Goal: Task Accomplishment & Management: Manage account settings

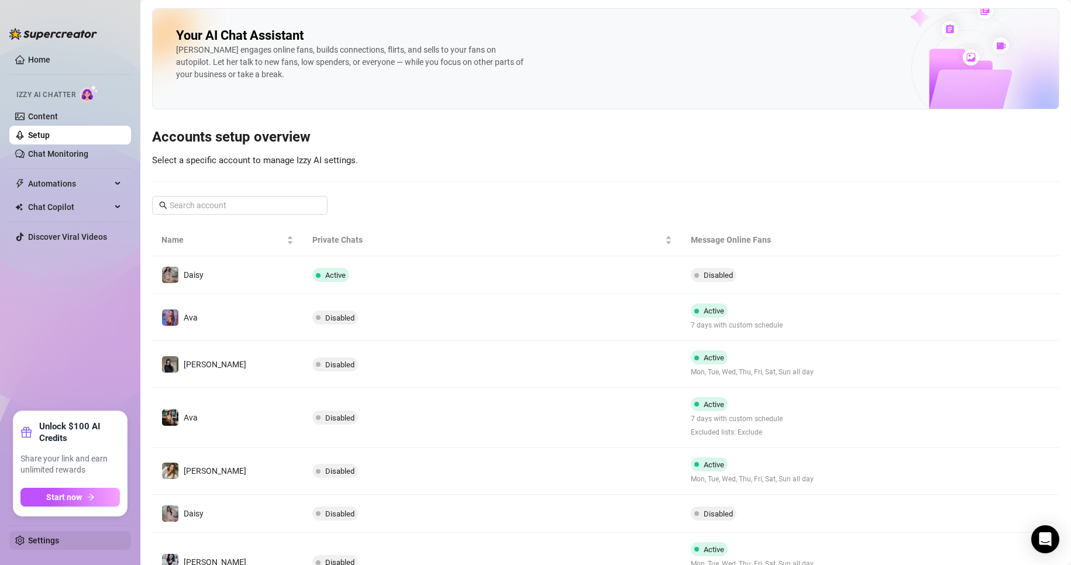
click at [44, 544] on link "Settings" at bounding box center [43, 540] width 31 height 9
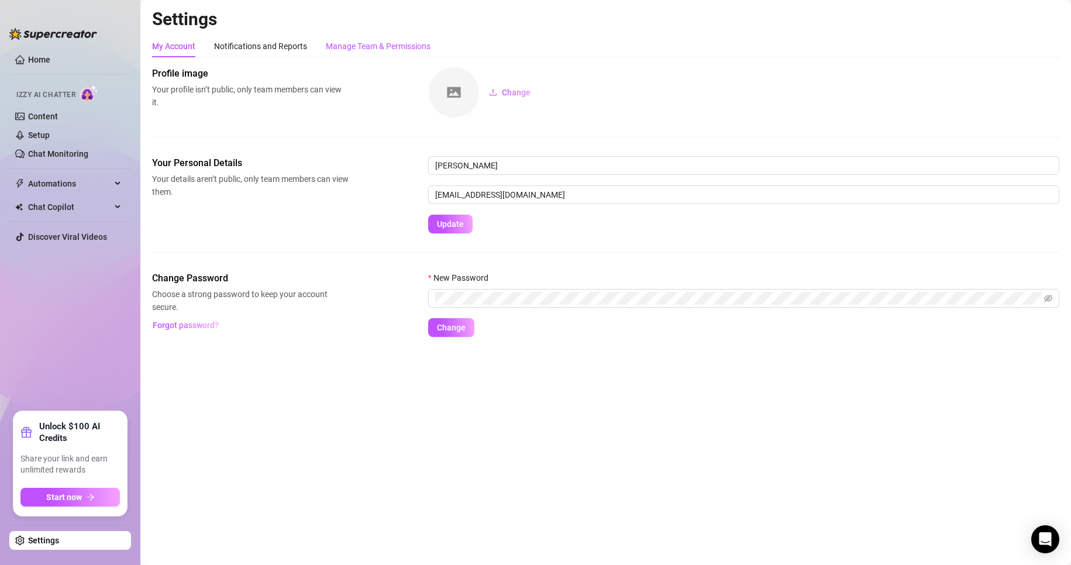
click at [371, 44] on div "Manage Team & Permissions" at bounding box center [378, 46] width 105 height 13
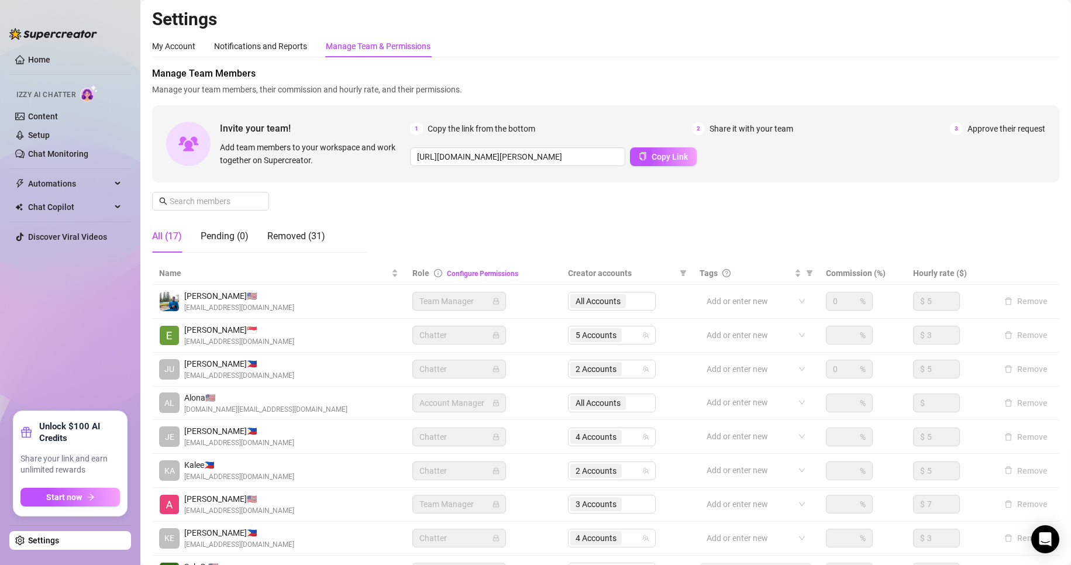
scroll to position [140, 0]
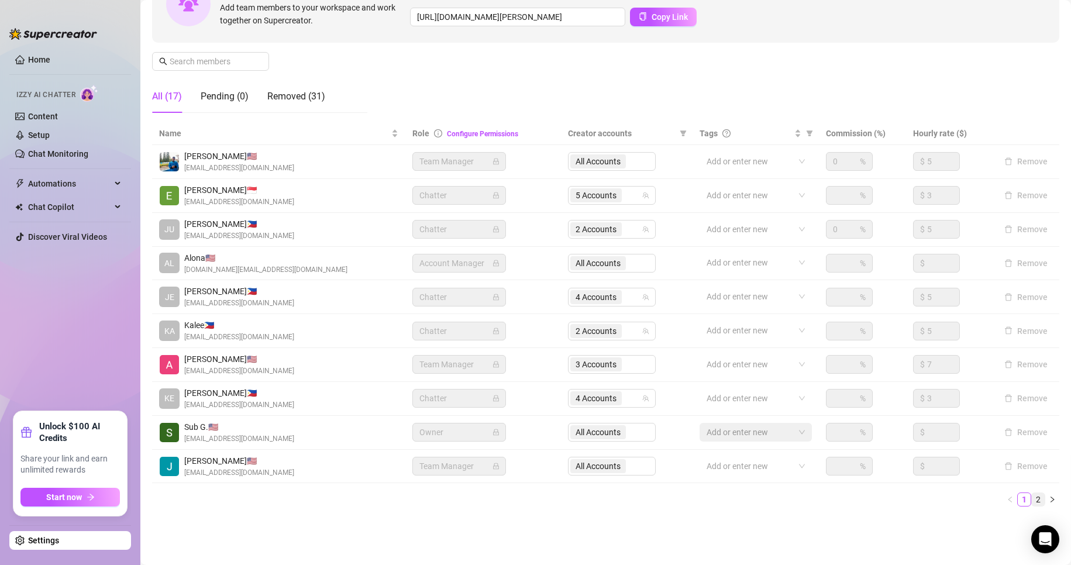
click at [1032, 495] on link "2" at bounding box center [1038, 499] width 13 height 13
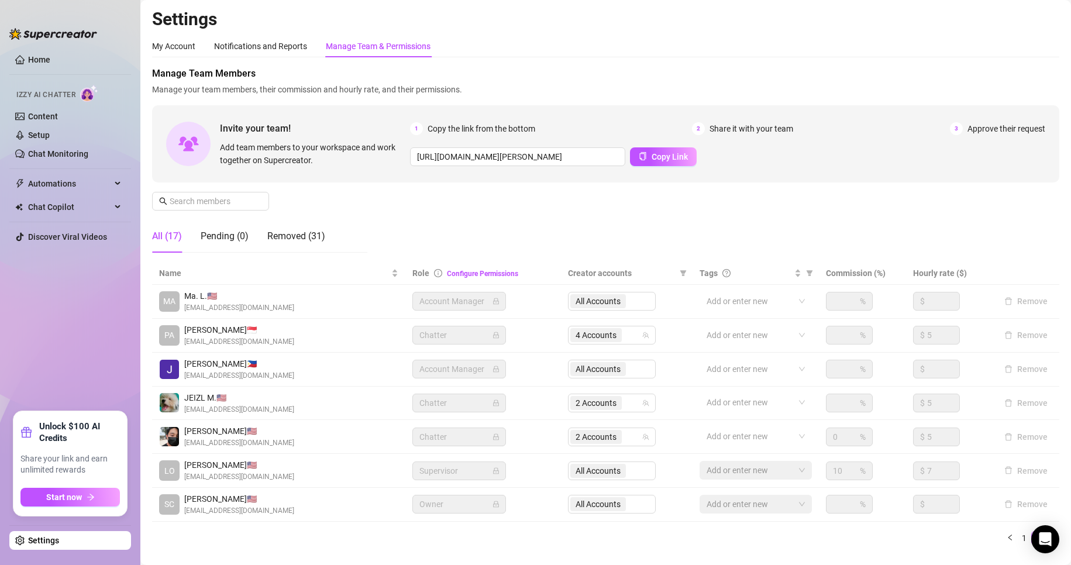
scroll to position [39, 0]
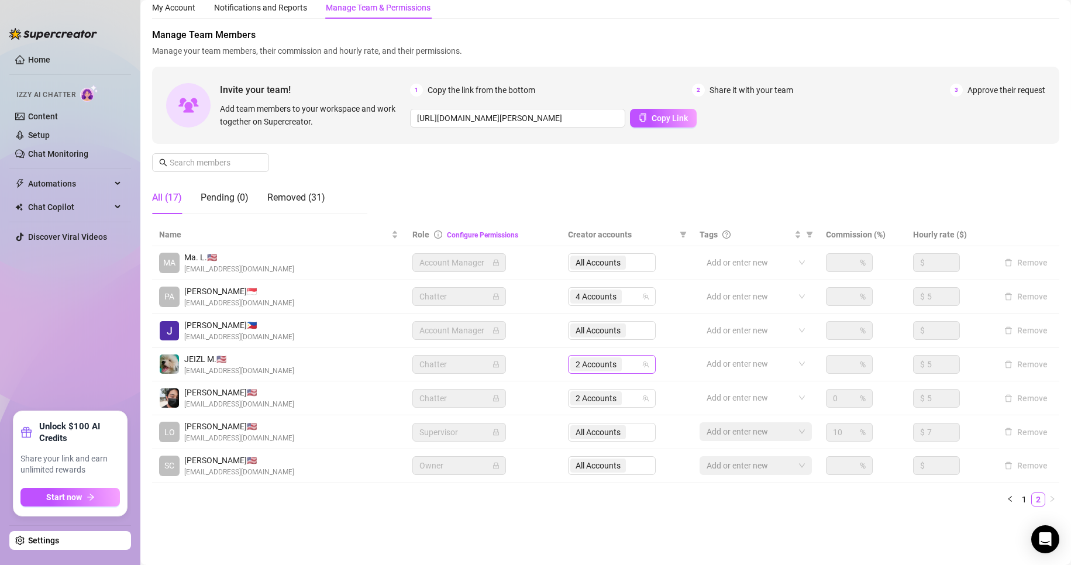
click at [581, 364] on span "2 Accounts" at bounding box center [595, 364] width 41 height 13
click at [516, 525] on div "Settings My Account Notifications and Reports Manage Team & Permissions Profile…" at bounding box center [605, 250] width 907 height 560
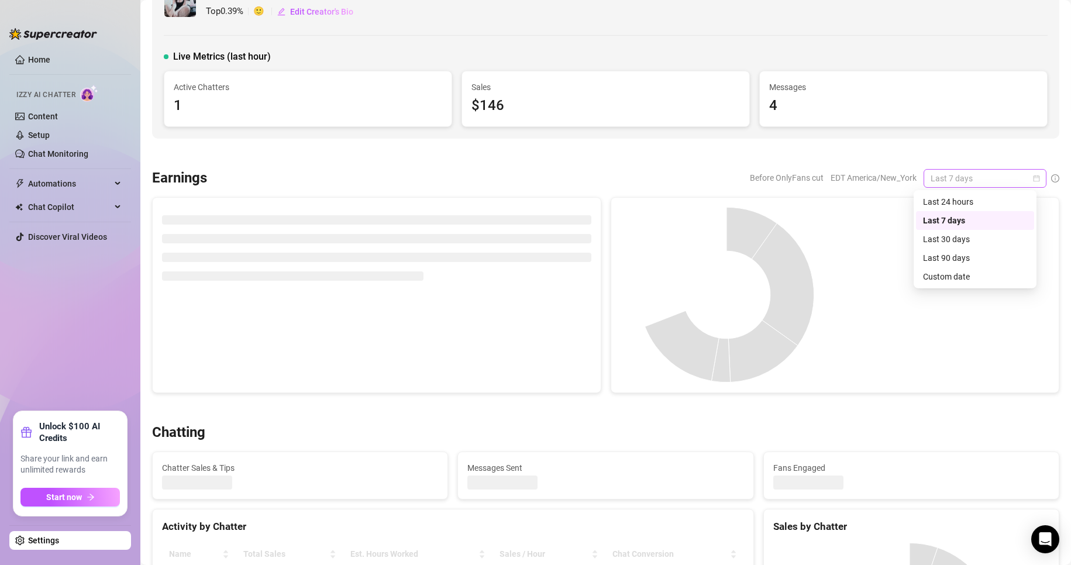
click at [1029, 174] on span "Last 7 days" at bounding box center [984, 179] width 109 height 18
click at [957, 275] on div "Custom date" at bounding box center [975, 276] width 104 height 13
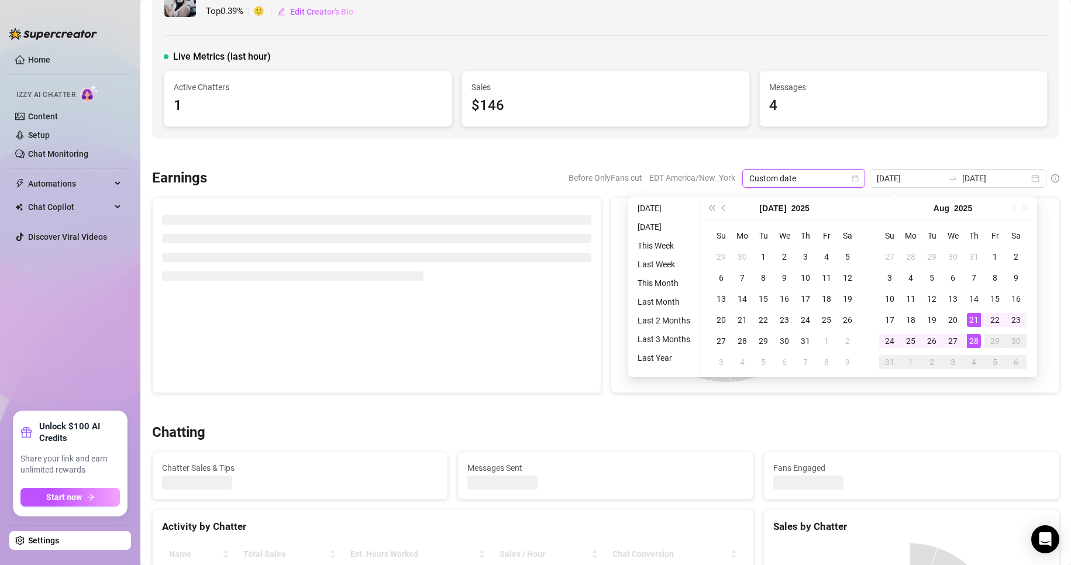
type input "[DATE]"
click at [970, 339] on div "28" at bounding box center [974, 341] width 14 height 14
click at [970, 339] on div at bounding box center [941, 294] width 215 height 175
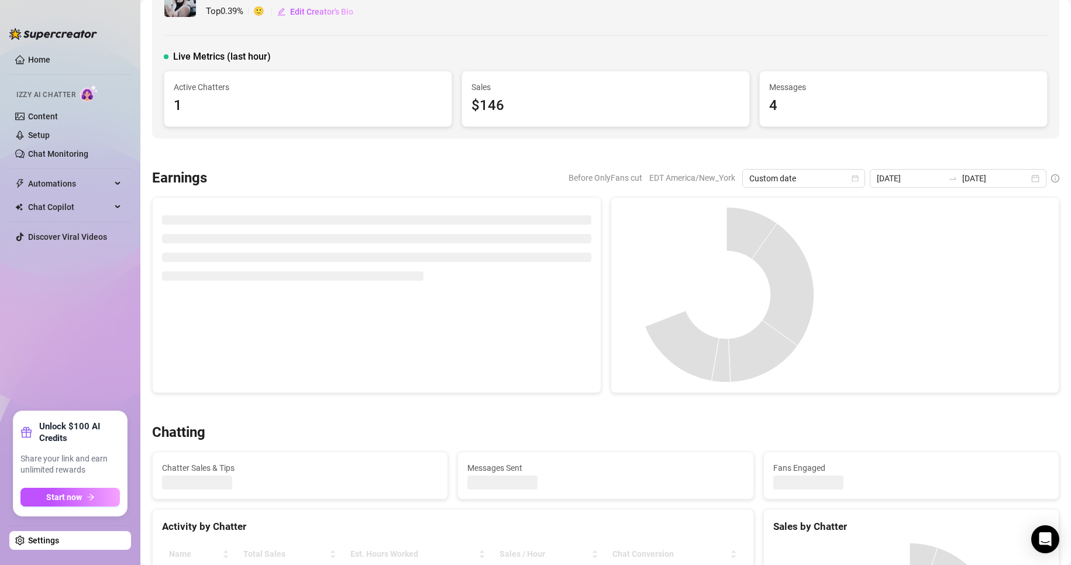
type input "[DATE]"
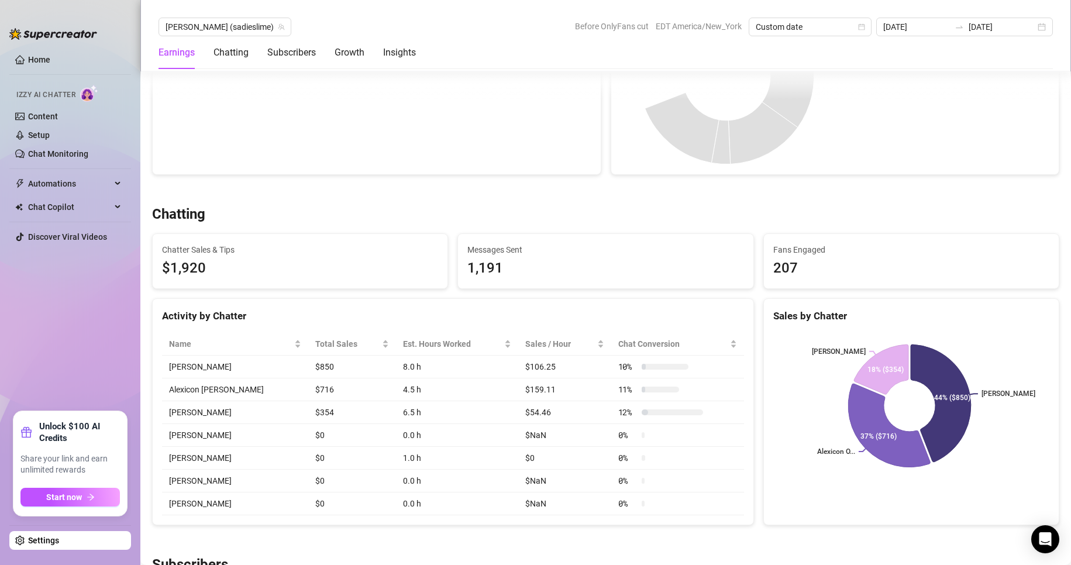
scroll to position [257, 0]
